Goal: Task Accomplishment & Management: Manage account settings

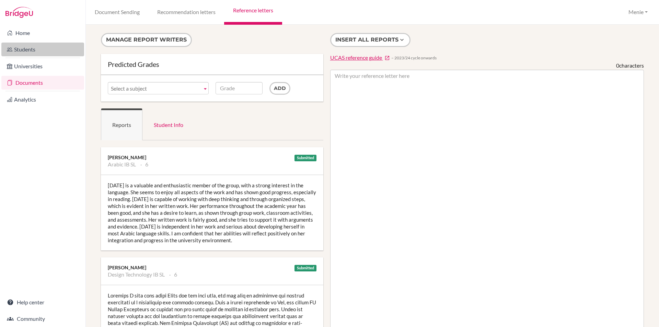
click at [32, 49] on link "Students" at bounding box center [42, 50] width 83 height 14
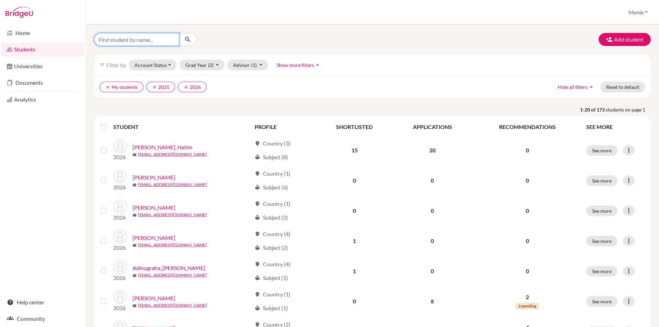
click at [115, 41] on input "Find student by name..." at bounding box center [136, 39] width 85 height 13
type input "Sarim"
click at [190, 38] on icon "submit" at bounding box center [187, 39] width 7 height 7
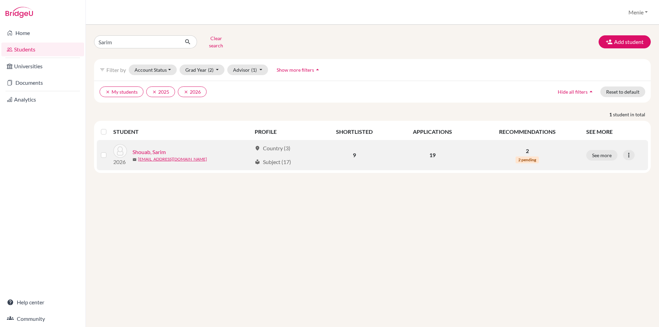
click at [153, 148] on link "Shouab, Sarim" at bounding box center [149, 152] width 33 height 8
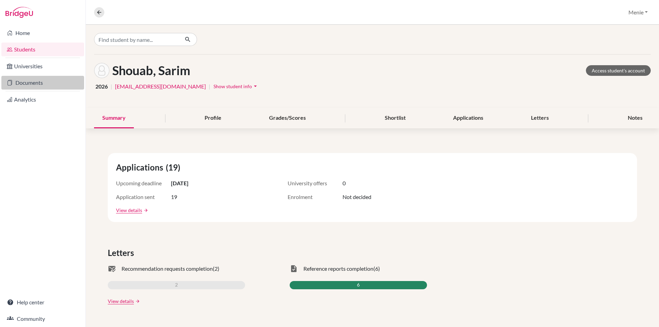
click at [19, 80] on link "Documents" at bounding box center [42, 83] width 83 height 14
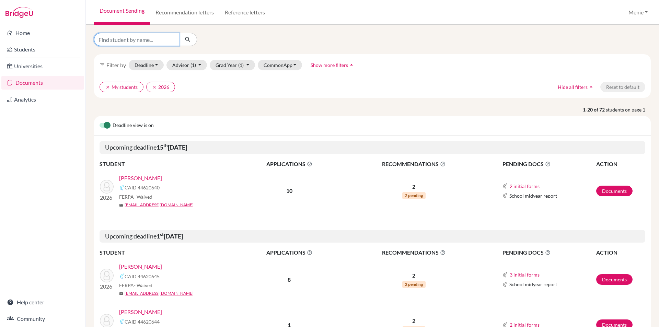
click at [140, 43] on input "Find student by name..." at bounding box center [136, 39] width 85 height 13
type input "Sarim"
click at [192, 40] on button "submit" at bounding box center [188, 39] width 18 height 13
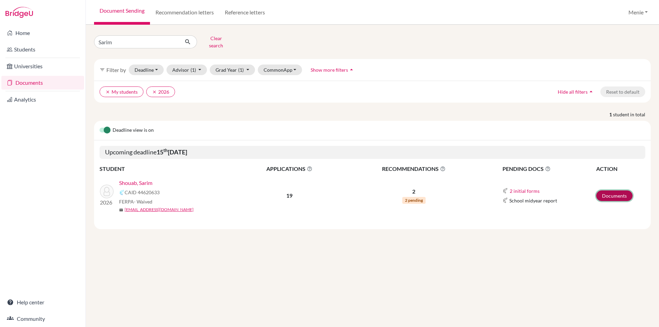
click at [610, 191] on link "Documents" at bounding box center [615, 196] width 36 height 11
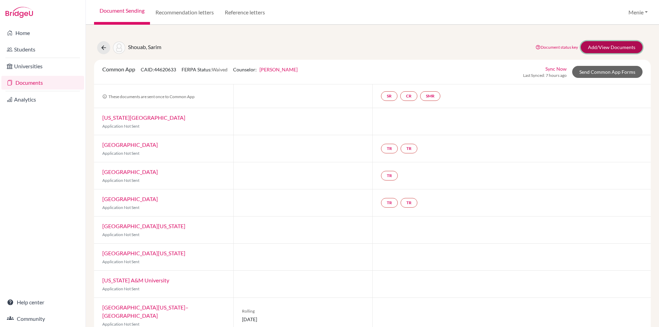
click at [597, 45] on link "Add/View Documents" at bounding box center [612, 47] width 62 height 12
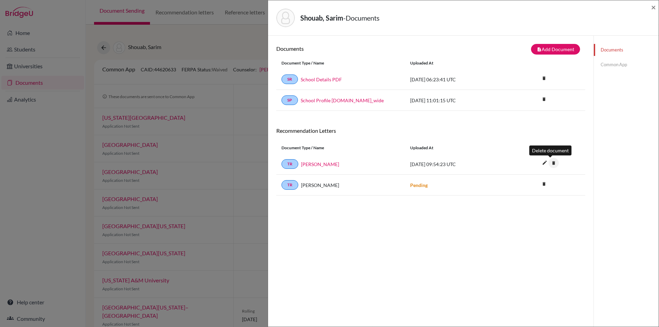
click at [549, 163] on icon "delete" at bounding box center [554, 163] width 10 height 10
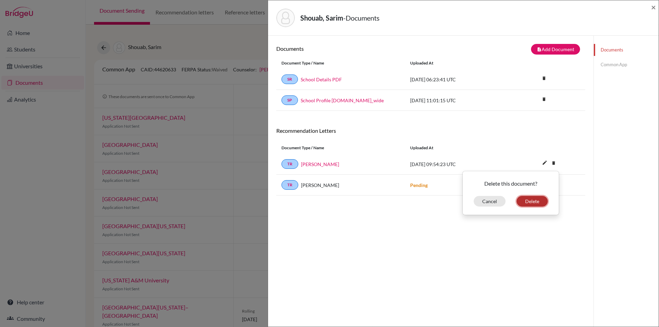
click at [533, 199] on button "Delete" at bounding box center [532, 201] width 31 height 11
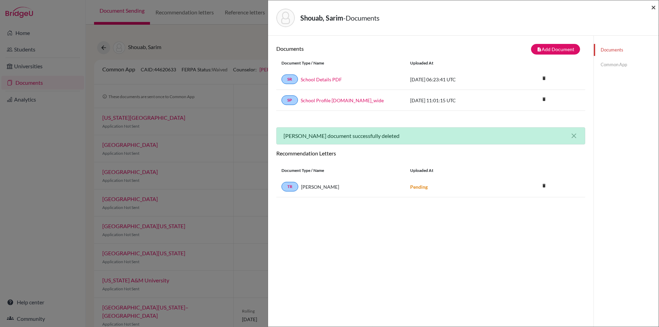
click at [654, 6] on span "×" at bounding box center [654, 7] width 5 height 10
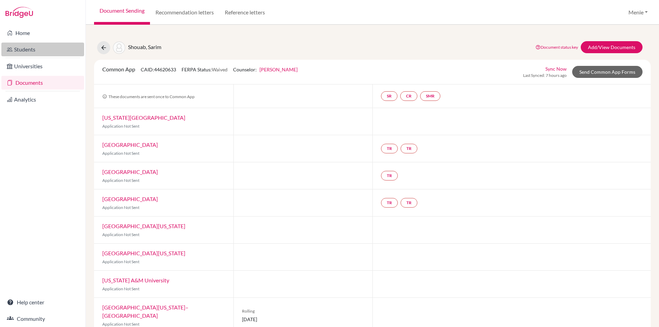
click at [22, 45] on link "Students" at bounding box center [42, 50] width 83 height 14
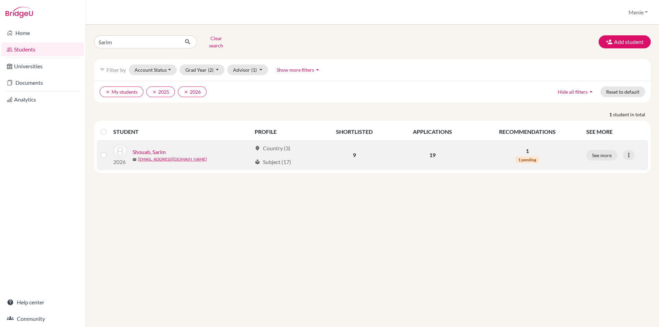
click at [157, 148] on link "Shouab, Sarim" at bounding box center [149, 152] width 33 height 8
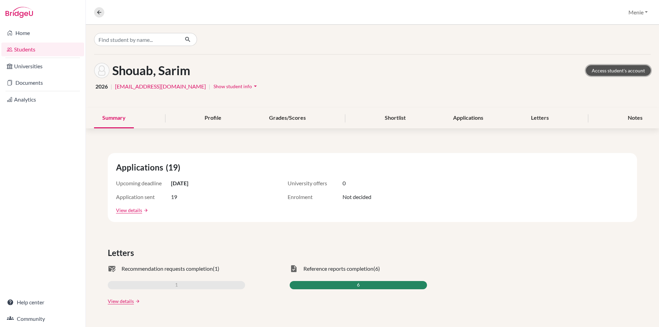
drag, startPoint x: 611, startPoint y: 70, endPoint x: 488, endPoint y: 120, distance: 132.2
click at [610, 69] on link "Access student's account" at bounding box center [618, 70] width 65 height 11
